Goal: Task Accomplishment & Management: Use online tool/utility

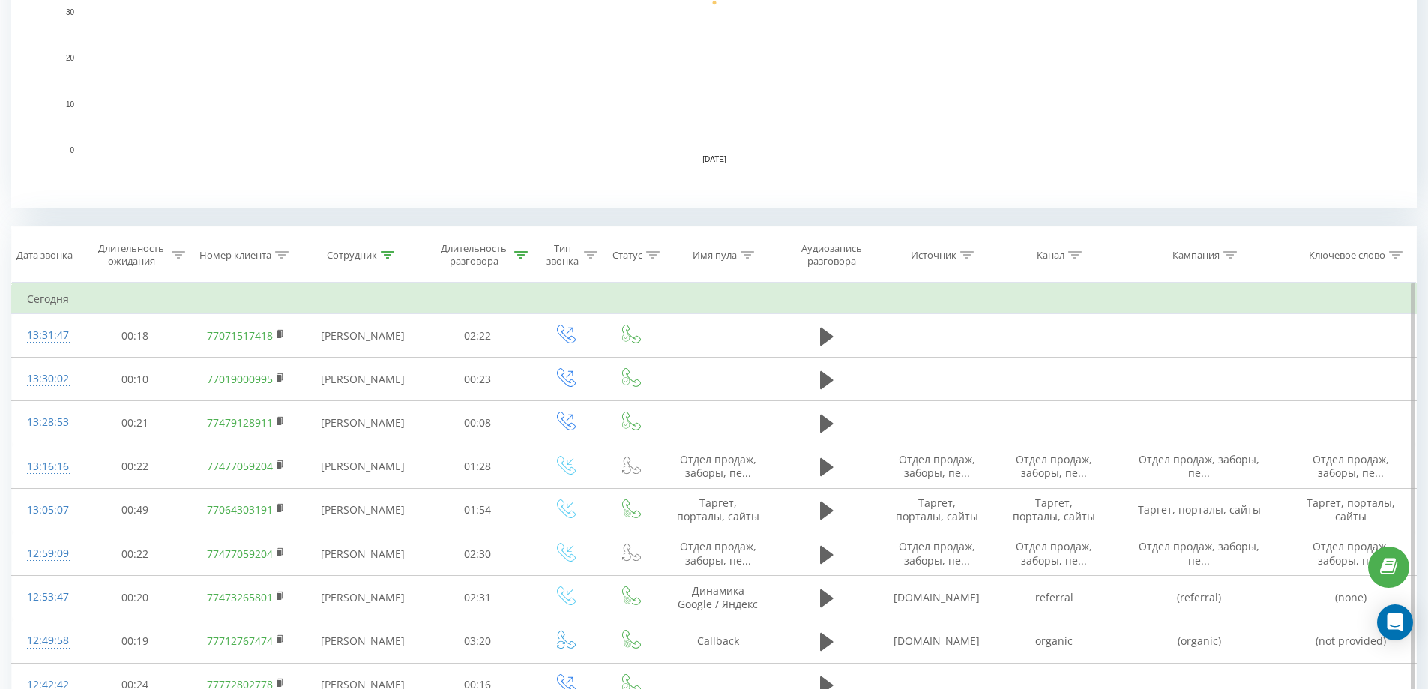
scroll to position [450, 0]
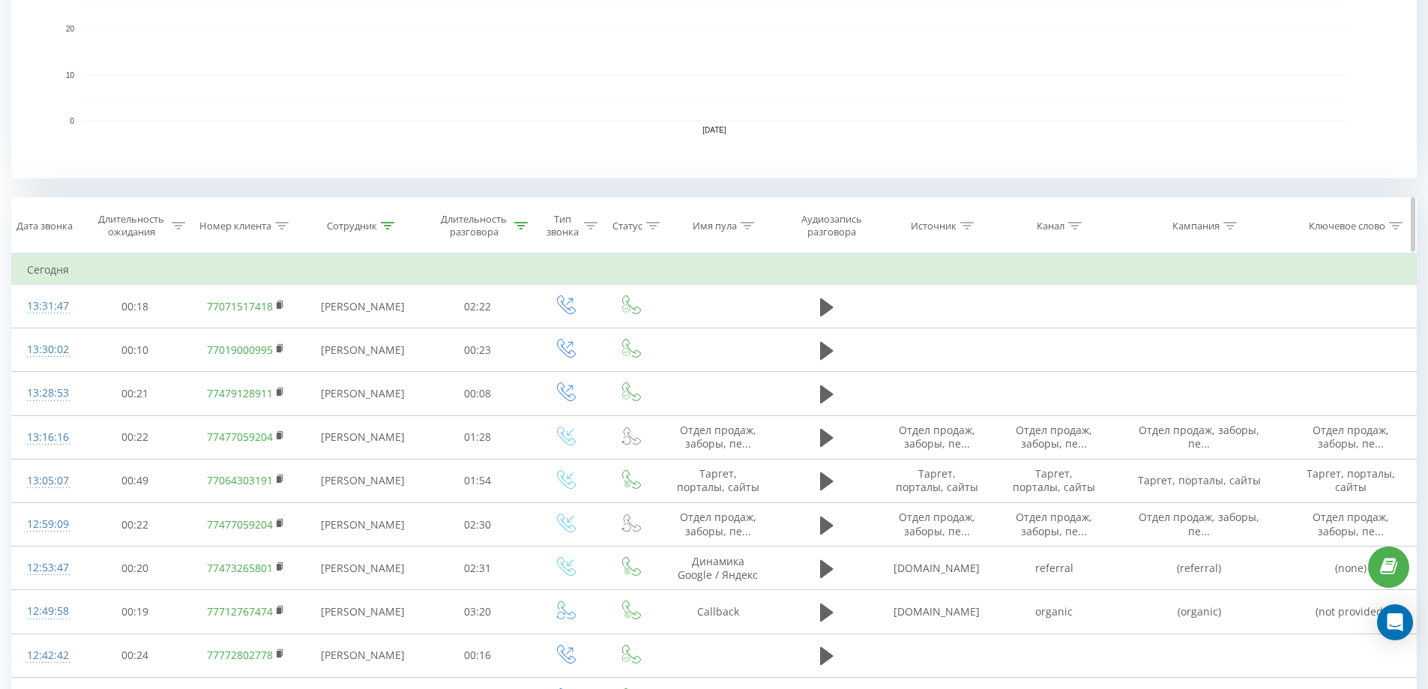
click at [403, 229] on div "Сотрудник" at bounding box center [362, 226] width 121 height 13
click at [382, 228] on icon at bounding box center [387, 225] width 13 height 7
click at [379, 226] on div "Сотрудник" at bounding box center [360, 226] width 67 height 13
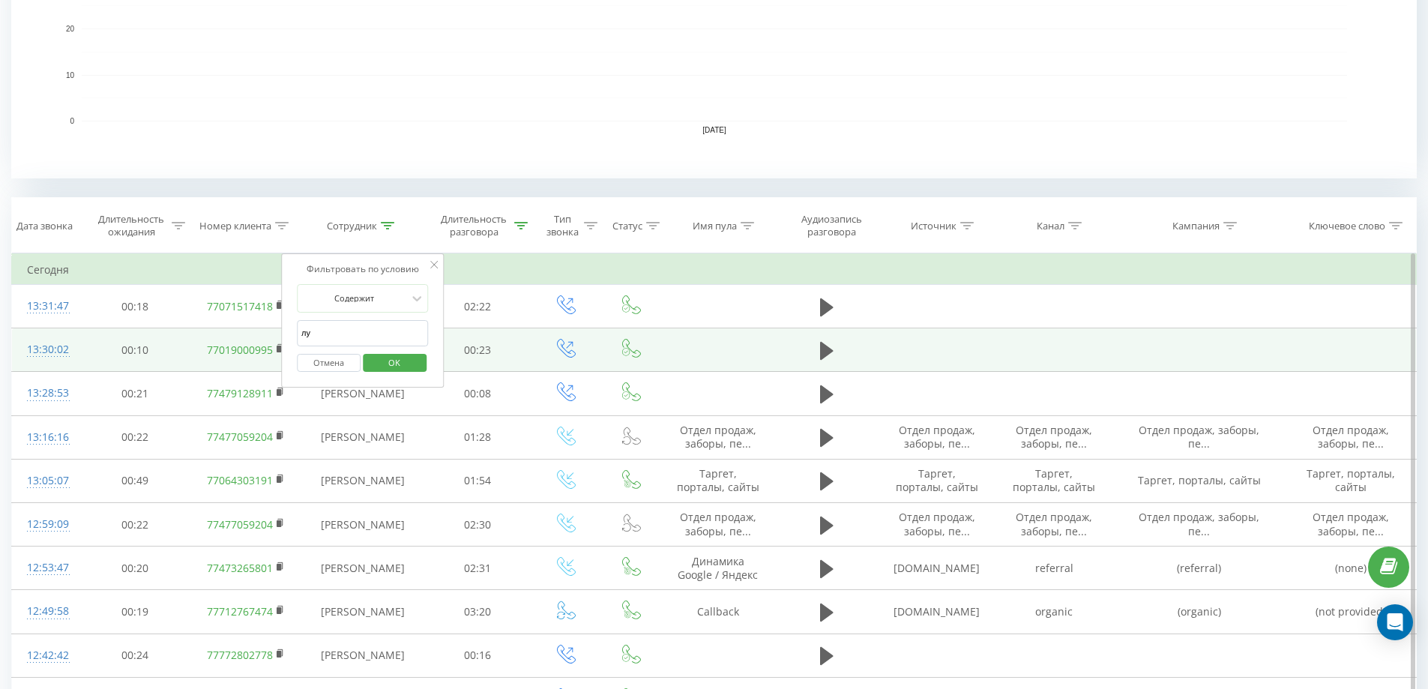
drag, startPoint x: 331, startPoint y: 337, endPoint x: 268, endPoint y: 336, distance: 63.0
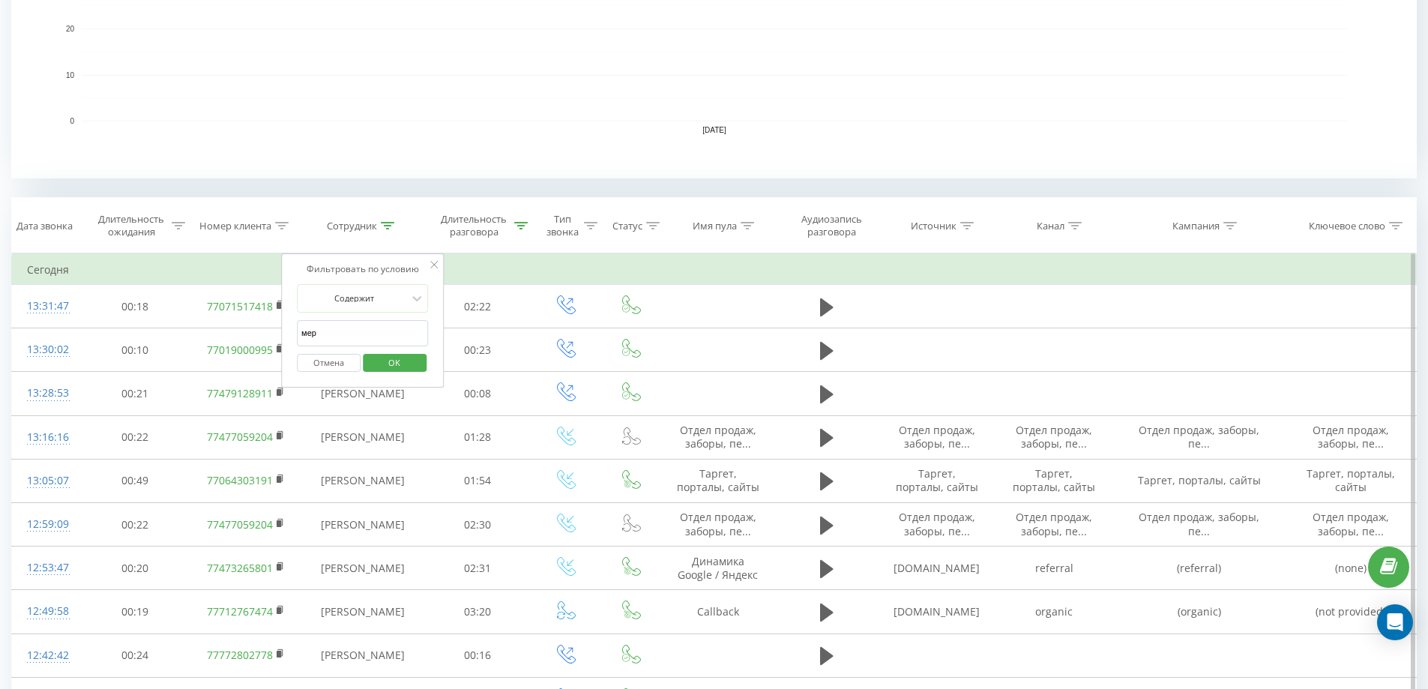
click at [413, 362] on span "OK" at bounding box center [394, 362] width 42 height 23
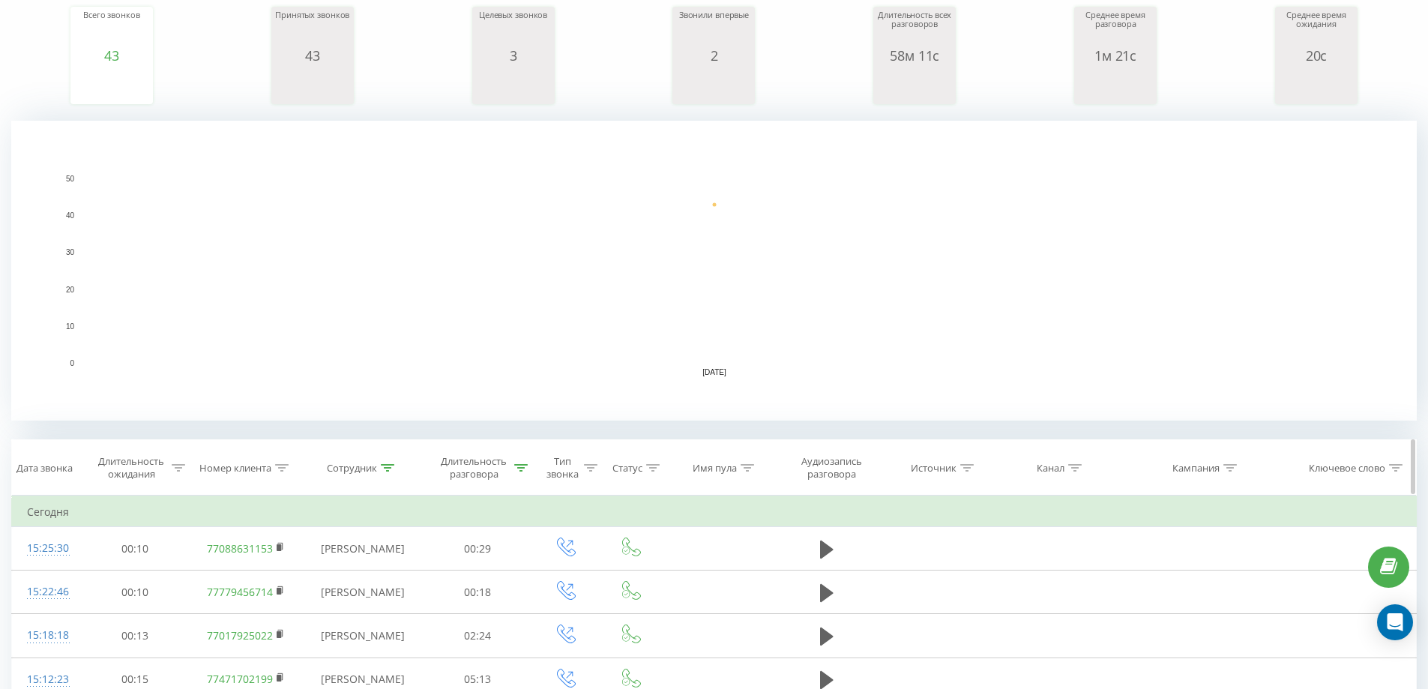
scroll to position [300, 0]
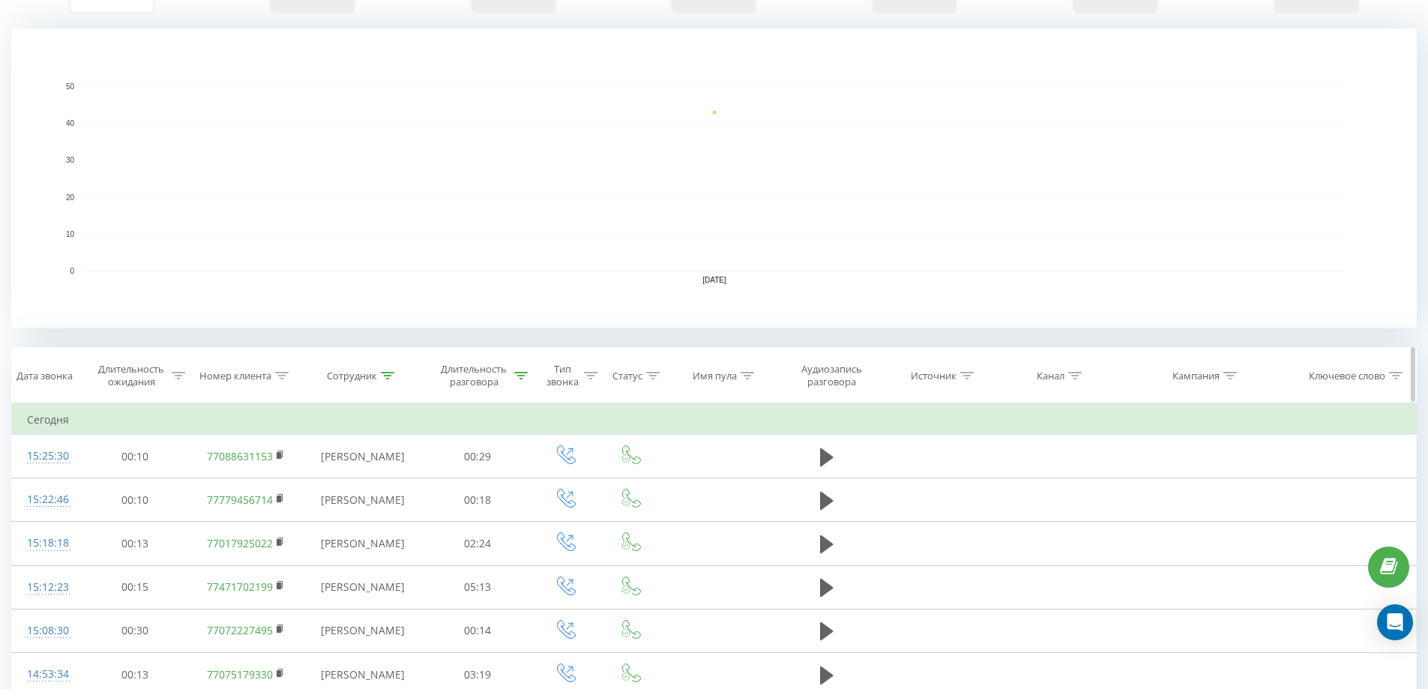
click at [397, 380] on div "Сотрудник" at bounding box center [362, 376] width 121 height 13
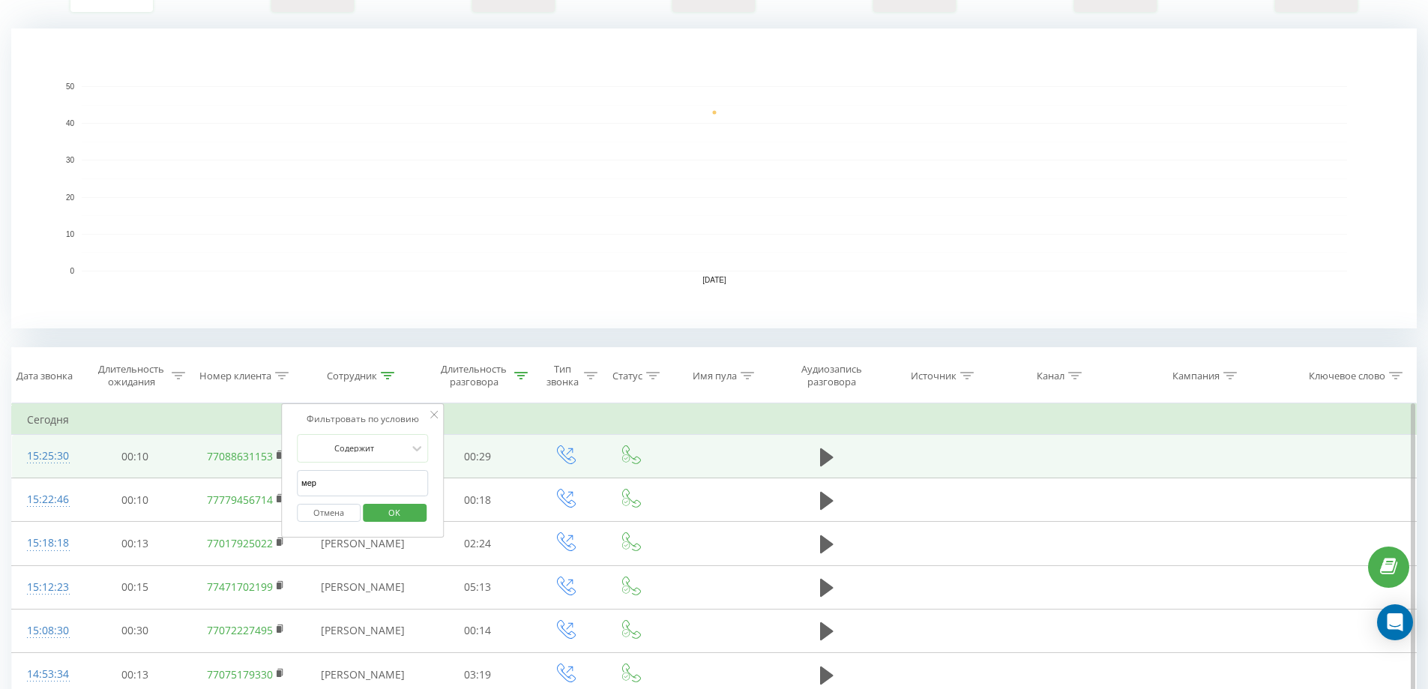
drag, startPoint x: 323, startPoint y: 485, endPoint x: 231, endPoint y: 465, distance: 94.4
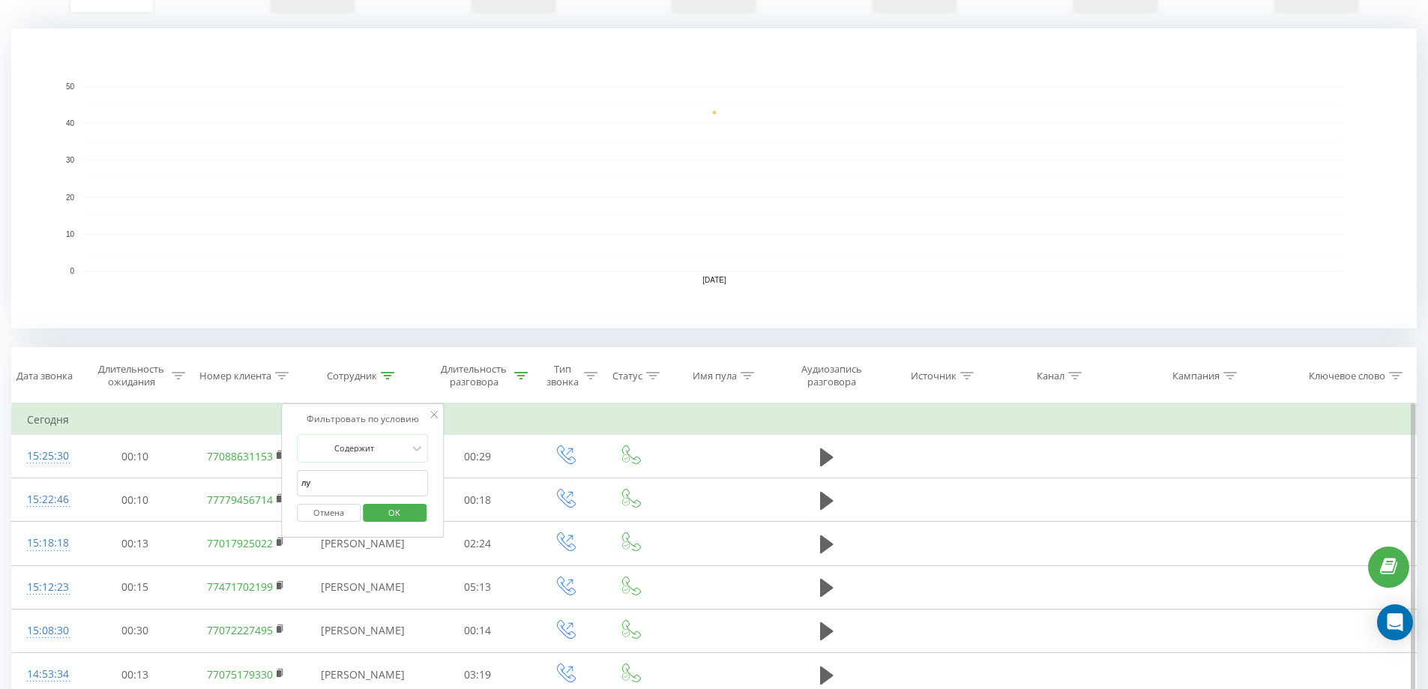
type input "лу"
click at [385, 508] on span "OK" at bounding box center [394, 512] width 42 height 23
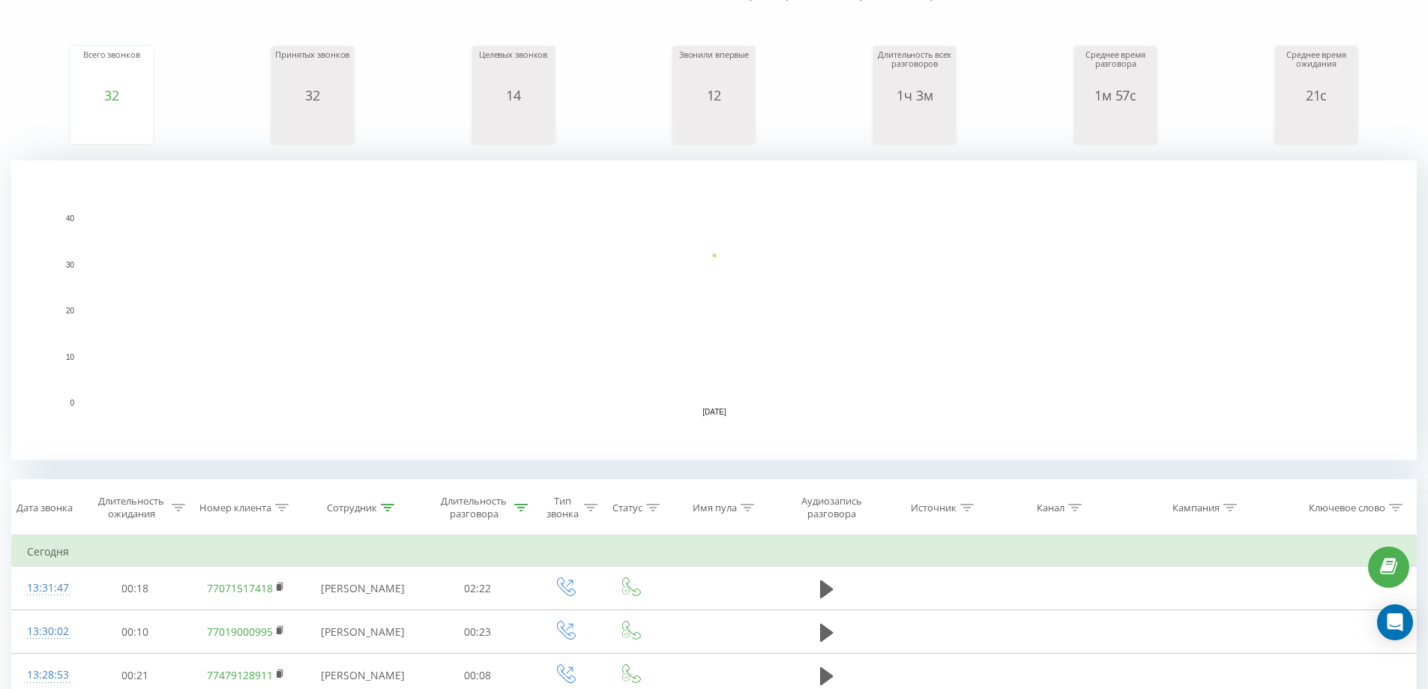
scroll to position [150, 0]
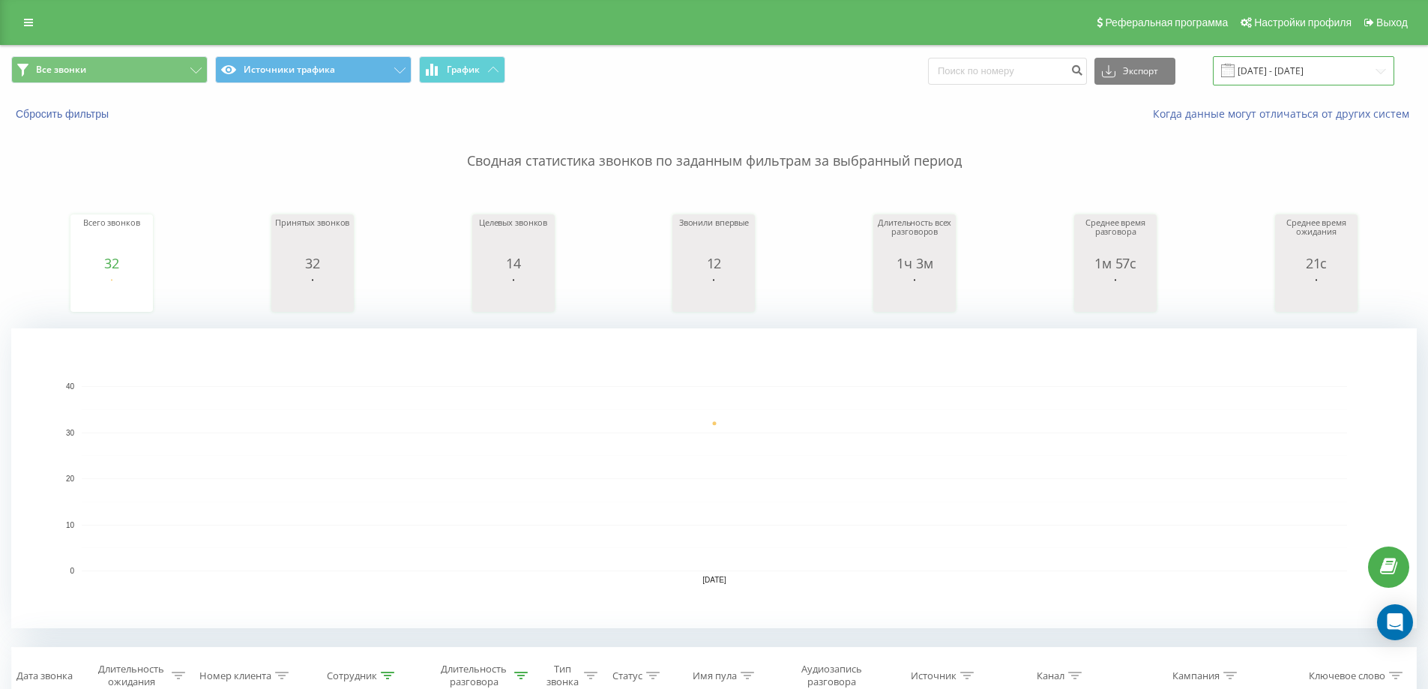
click at [1298, 72] on input "[DATE] - [DATE]" at bounding box center [1303, 70] width 181 height 29
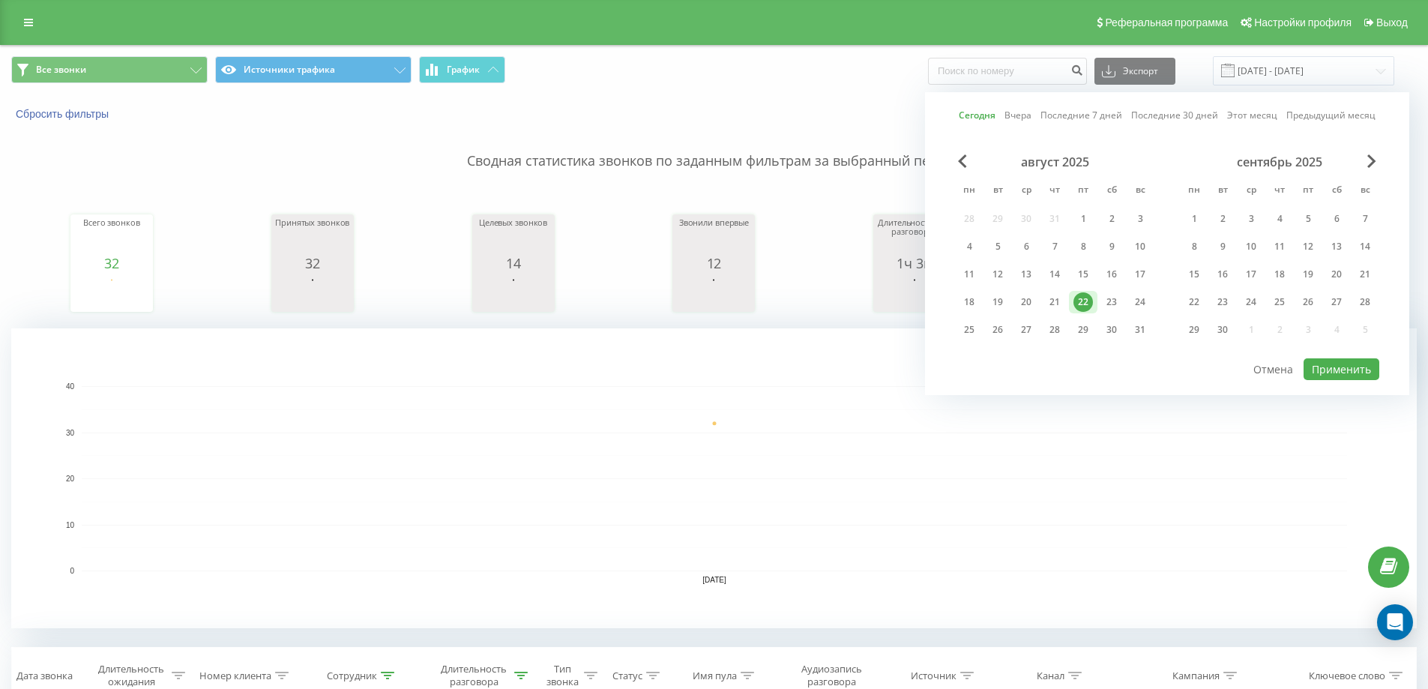
click at [671, 406] on rect "A chart." at bounding box center [714, 478] width 1265 height 185
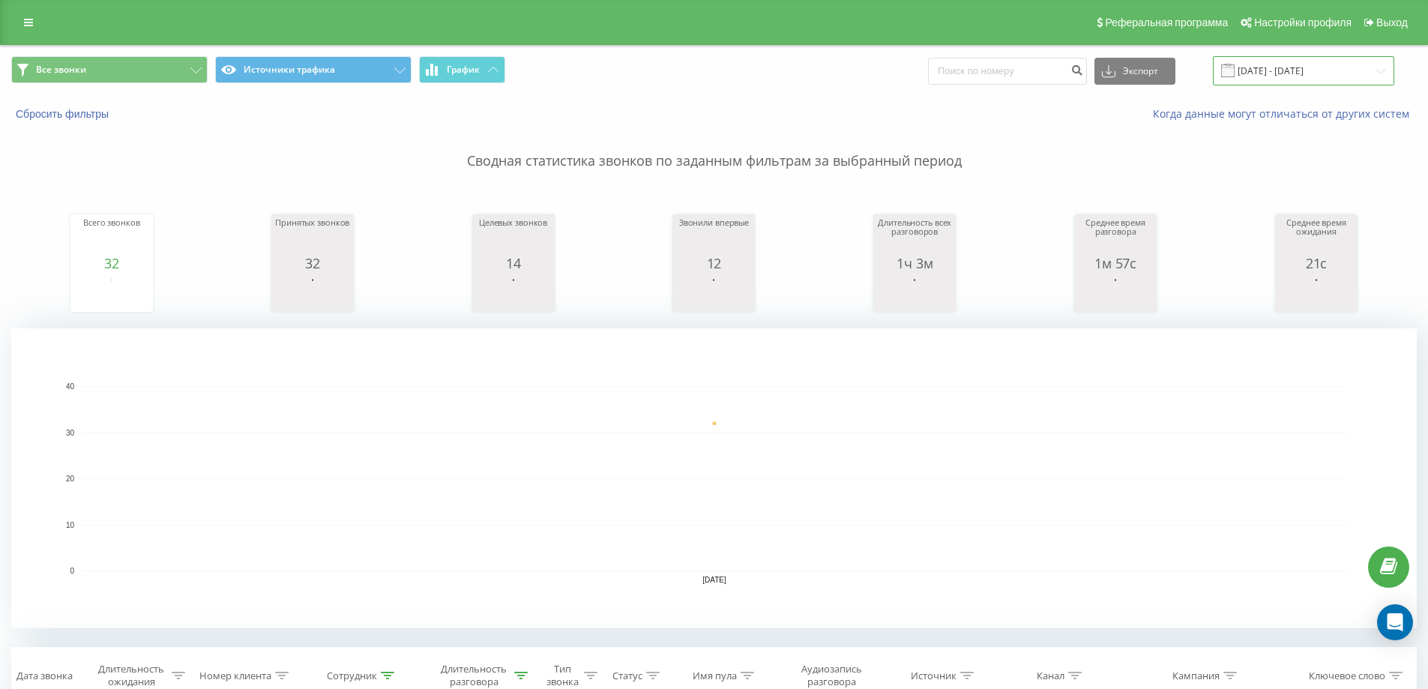
click at [1293, 64] on input "[DATE] - [DATE]" at bounding box center [1303, 70] width 181 height 29
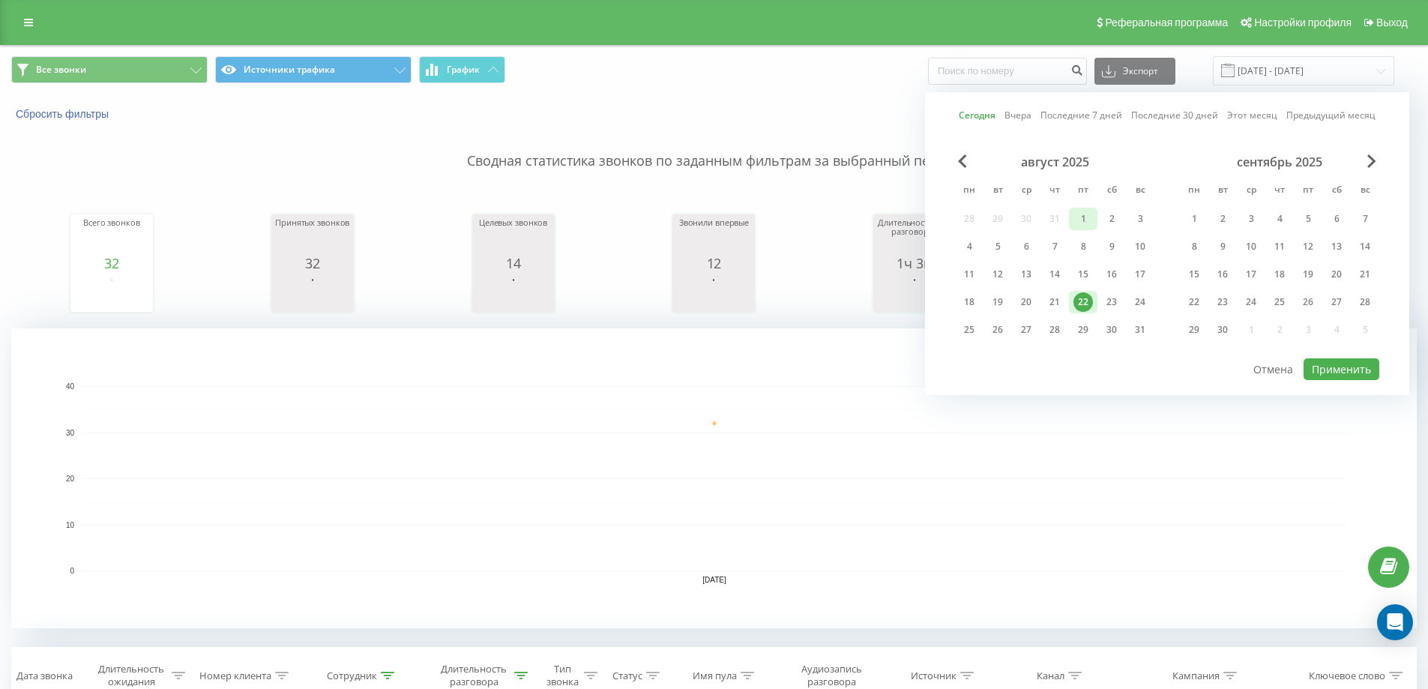
click at [1090, 209] on div "1" at bounding box center [1082, 218] width 19 height 19
click at [1085, 309] on div "22" at bounding box center [1082, 301] width 19 height 19
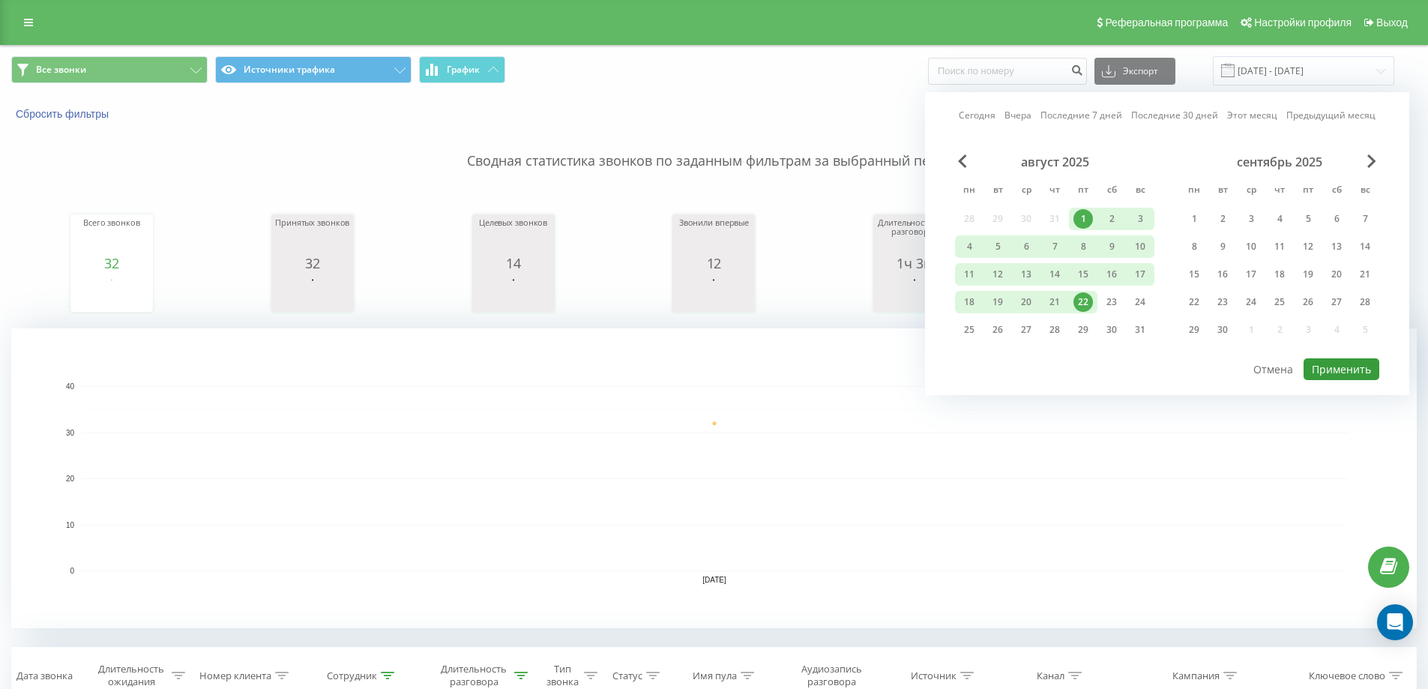
click at [1340, 364] on button "Применить" at bounding box center [1342, 369] width 76 height 22
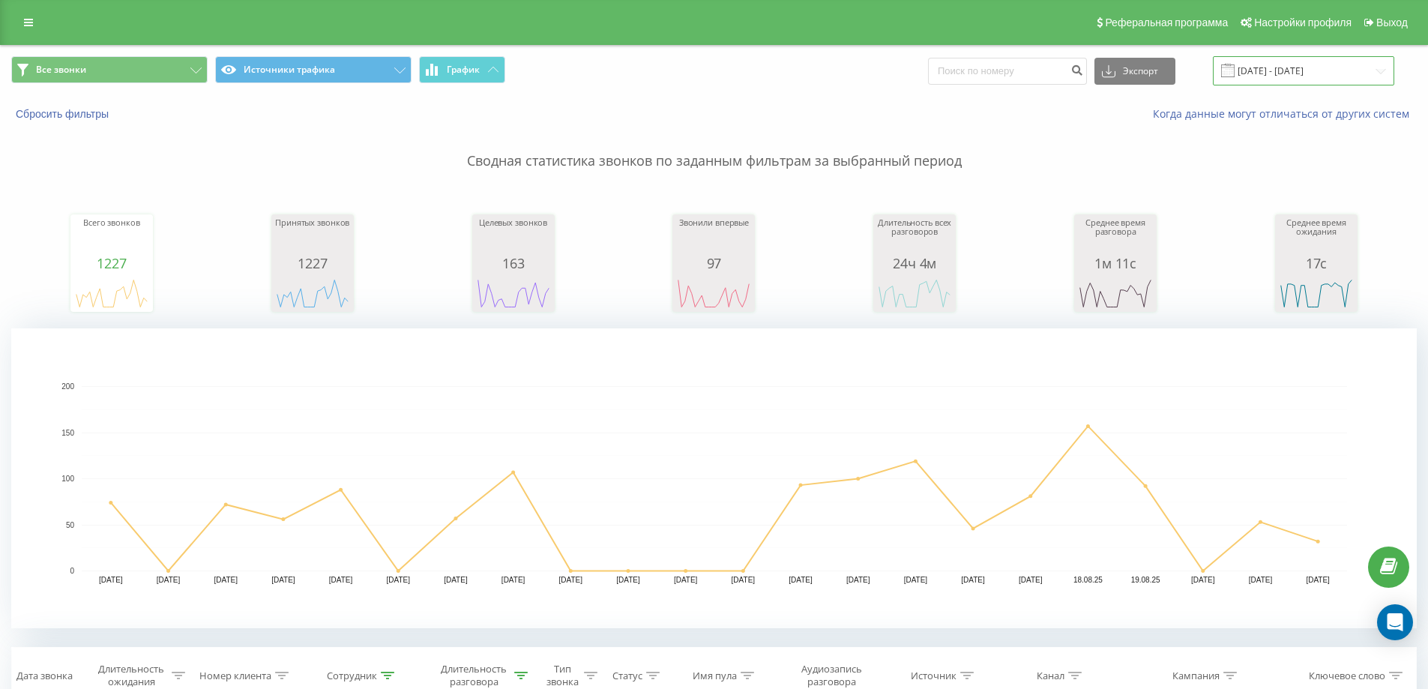
click at [1328, 68] on input "01.08.2025 - 22.08.2025" at bounding box center [1303, 70] width 181 height 29
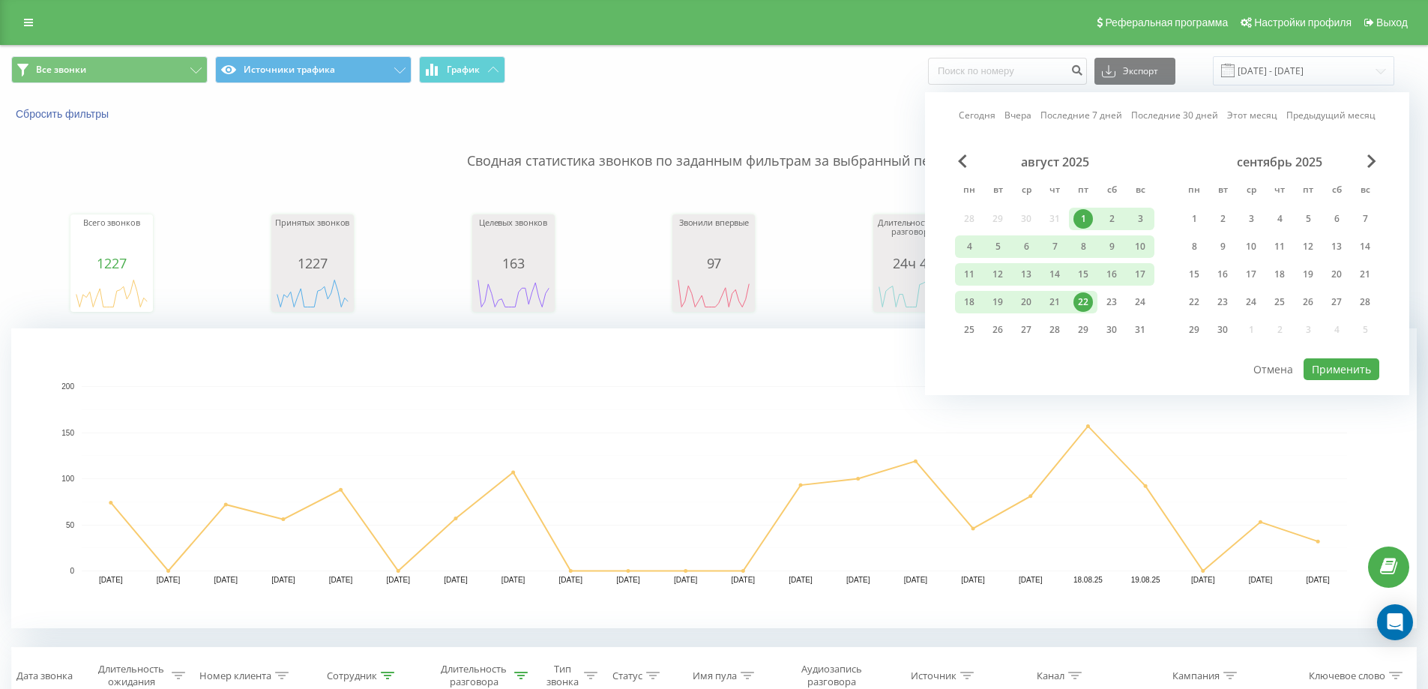
click at [1088, 304] on div "22" at bounding box center [1082, 301] width 19 height 19
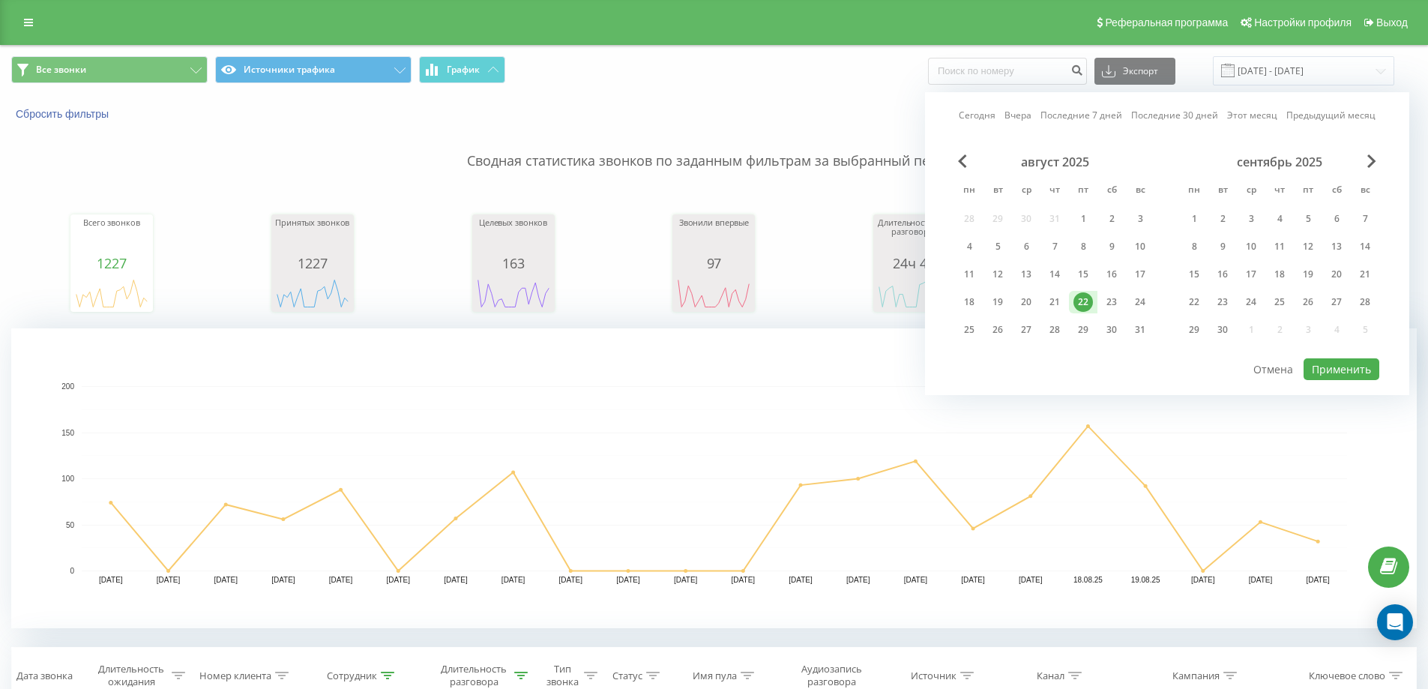
click at [1382, 377] on div "Сегодня Вчера Последние 7 дней Последние 30 дней Этот месяц Предыдущий месяц ав…" at bounding box center [1167, 243] width 484 height 303
click at [1376, 374] on button "Применить" at bounding box center [1342, 369] width 76 height 22
type input "[DATE] - [DATE]"
